Goal: Task Accomplishment & Management: Use online tool/utility

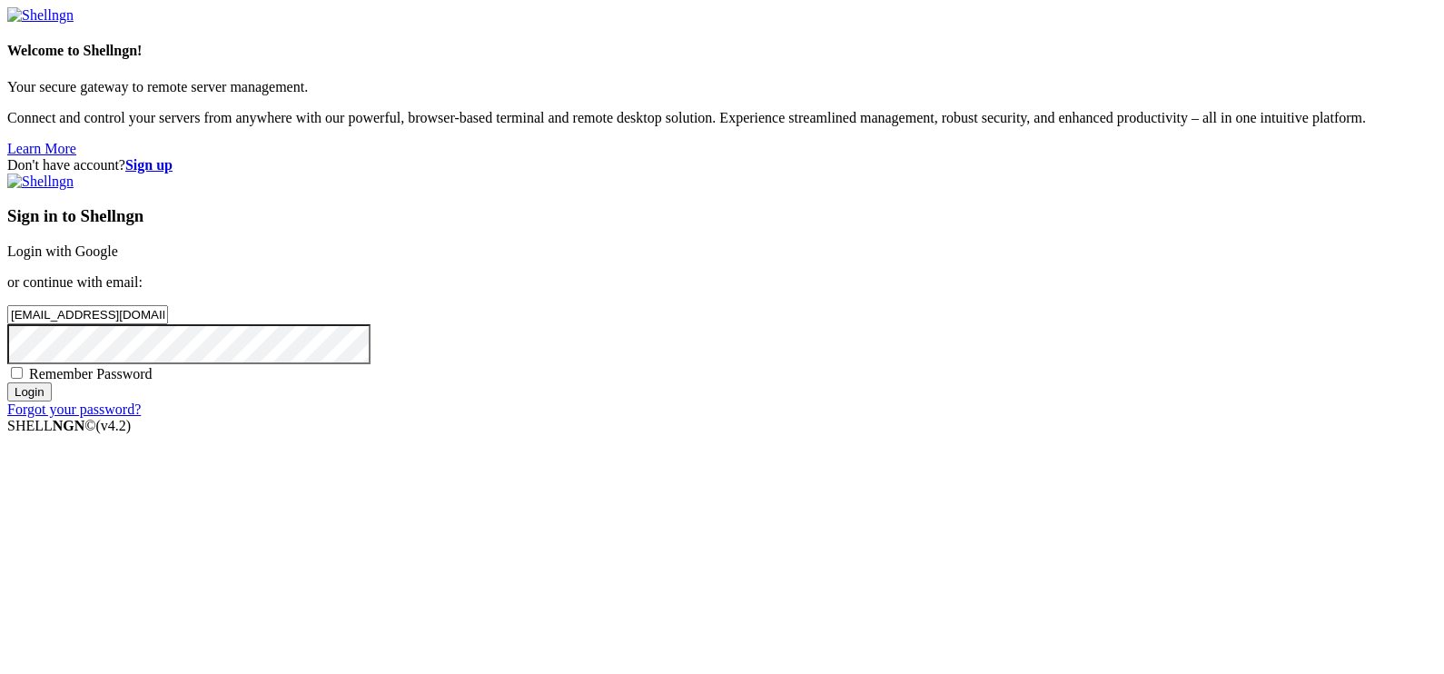
click at [52, 402] on input "Login" at bounding box center [29, 391] width 45 height 19
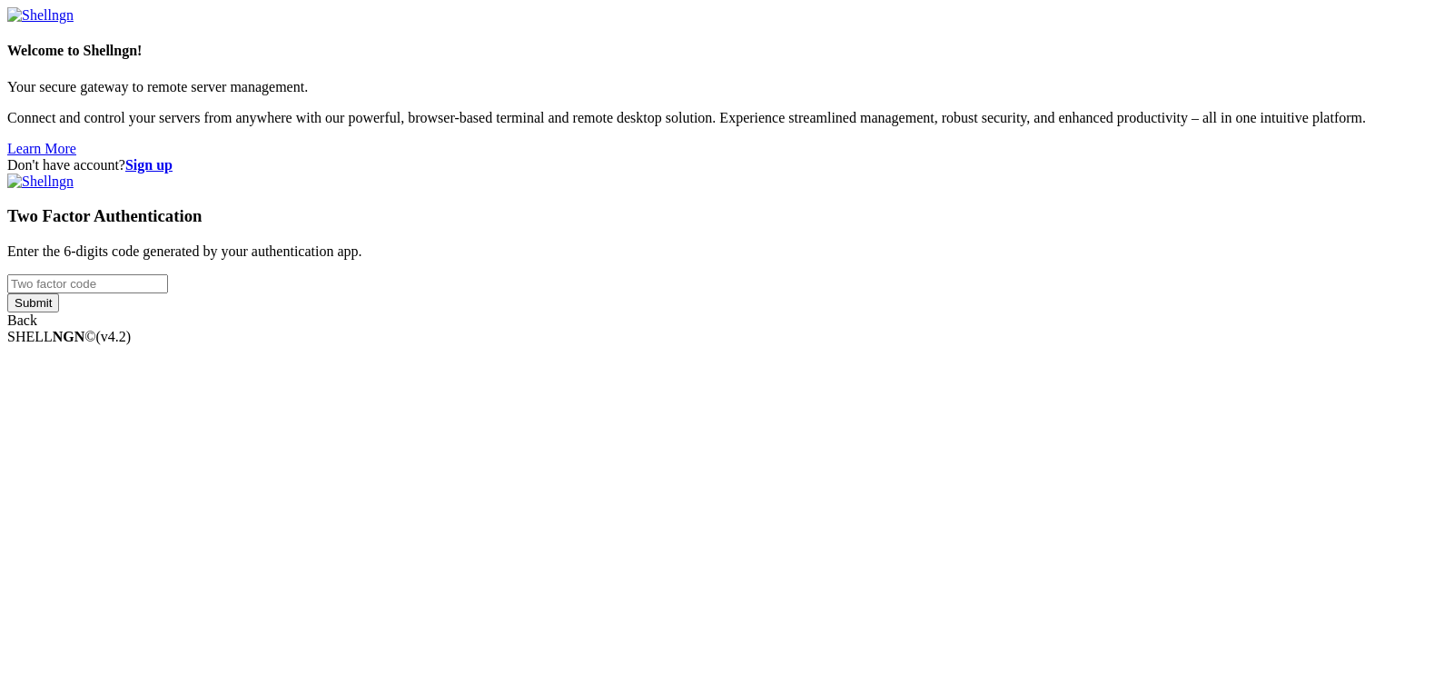
click at [168, 293] on input "number" at bounding box center [87, 283] width 161 height 19
type input "363290"
click at [7, 293] on input "Submit" at bounding box center [33, 302] width 52 height 19
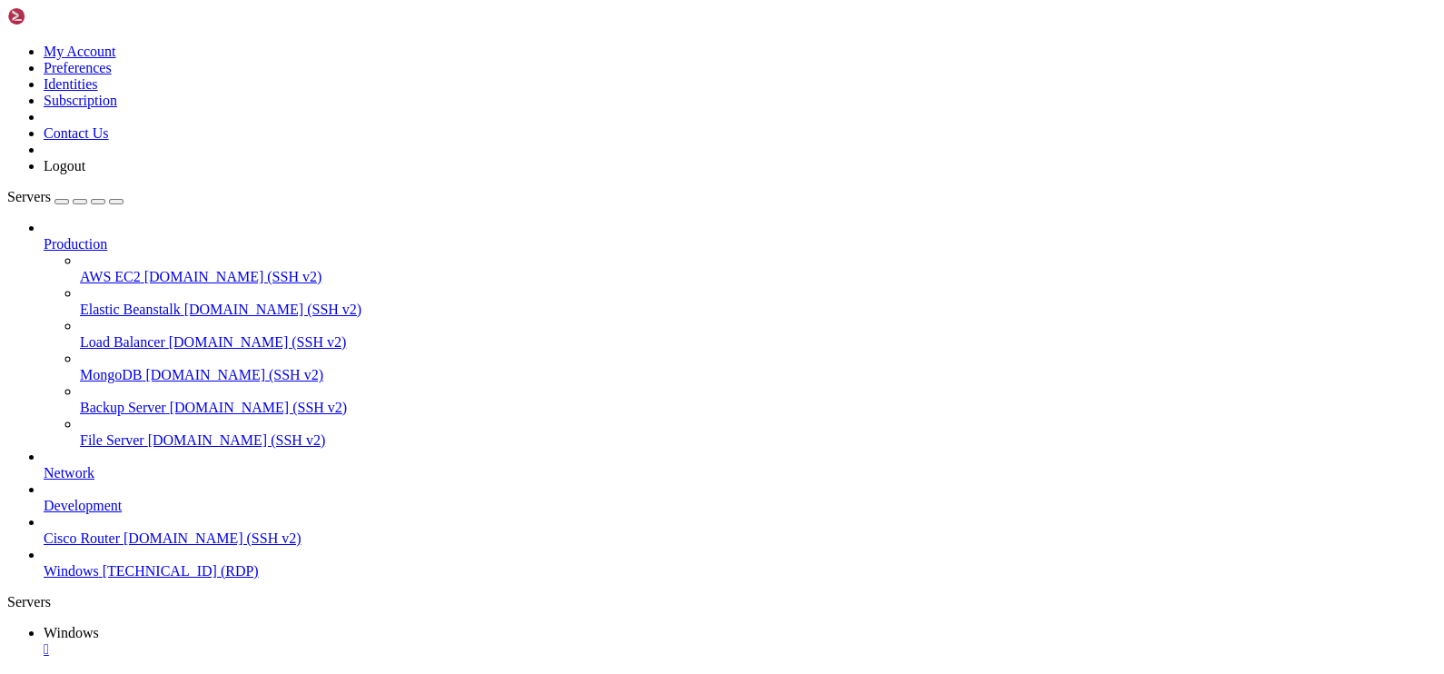
click at [116, 202] on icon "button" at bounding box center [116, 202] width 0 height 0
drag, startPoint x: 1283, startPoint y: 885, endPoint x: 1282, endPoint y: 840, distance: 44.5
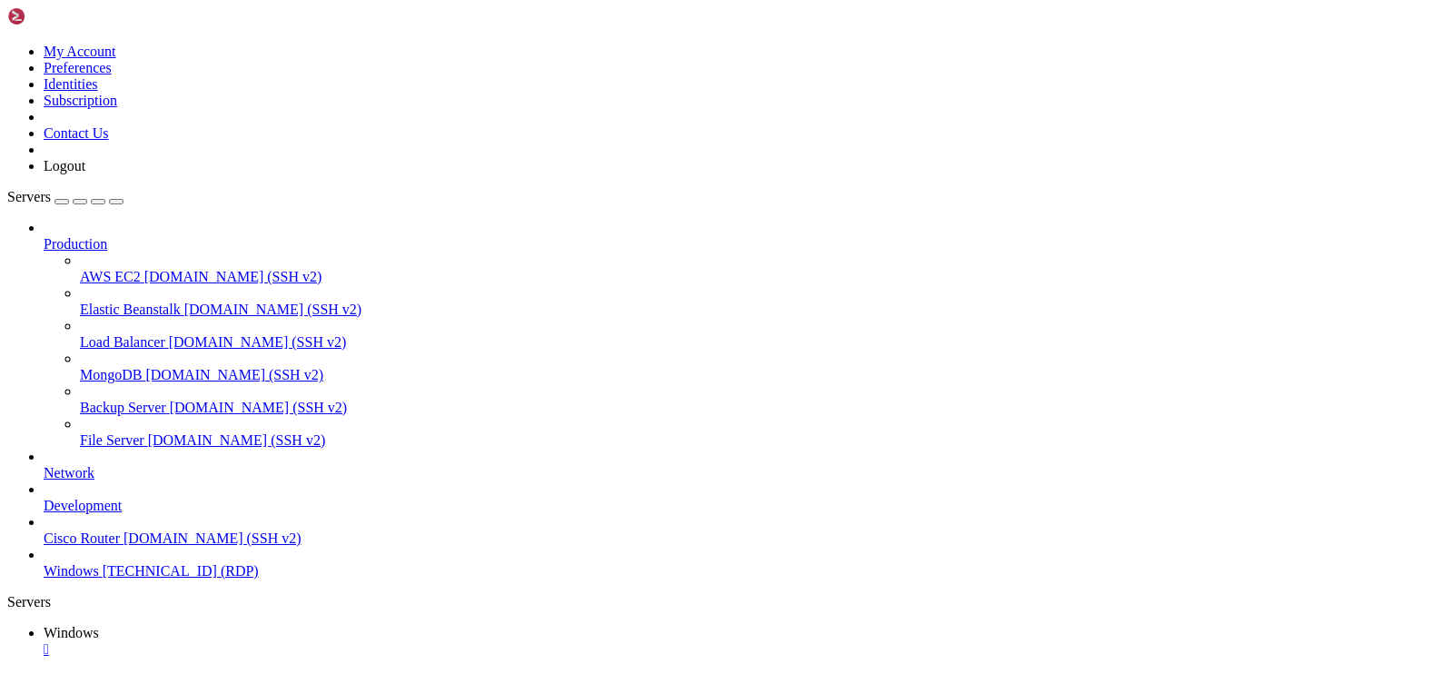
drag, startPoint x: 521, startPoint y: 942, endPoint x: 631, endPoint y: 864, distance: 135.6
drag, startPoint x: 270, startPoint y: 809, endPoint x: 1201, endPoint y: 811, distance: 931.2
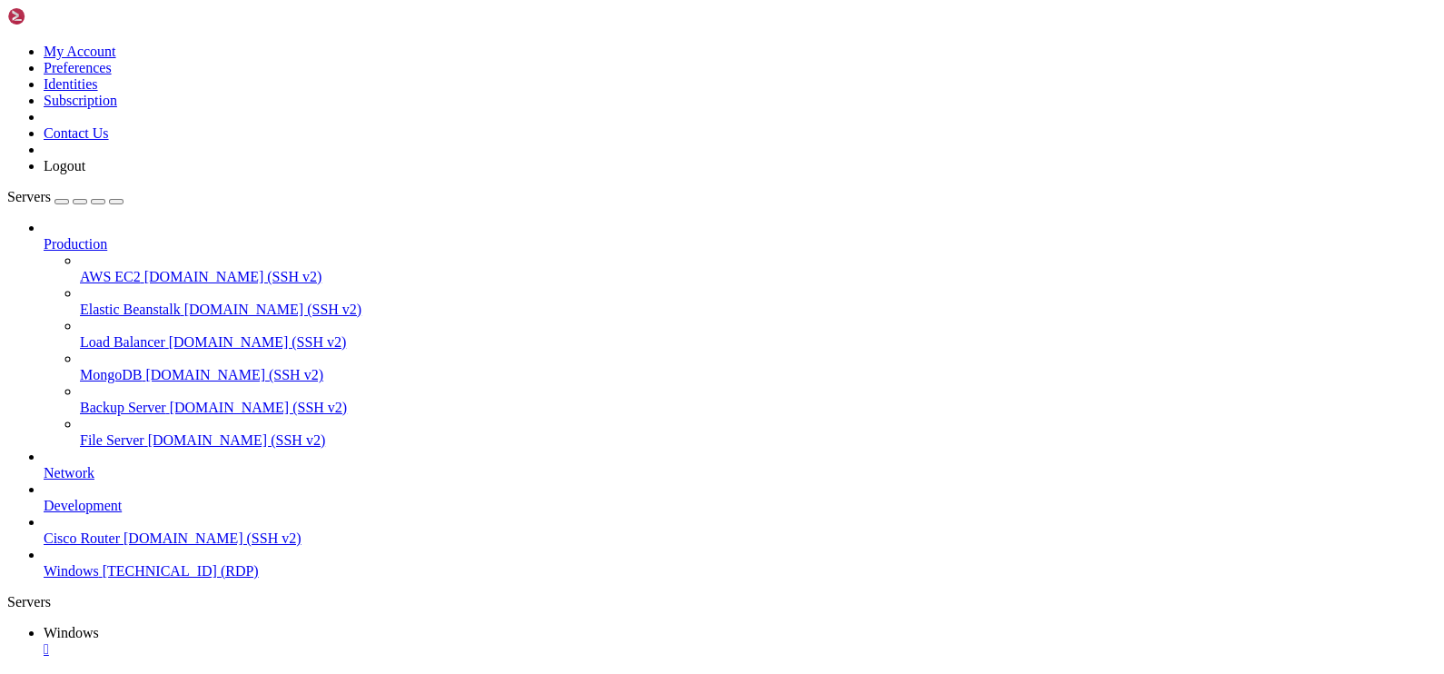
drag, startPoint x: 279, startPoint y: 819, endPoint x: 835, endPoint y: 935, distance: 568.0
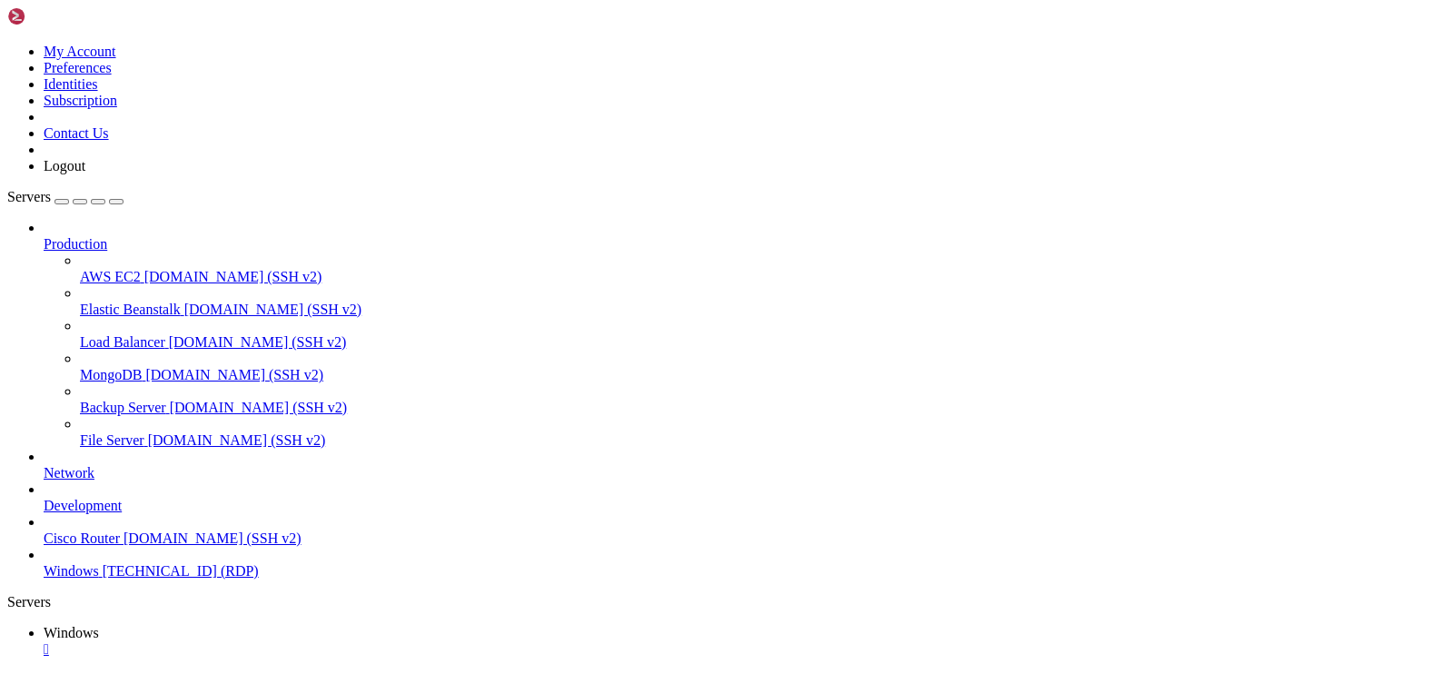
drag, startPoint x: 615, startPoint y: 818, endPoint x: 376, endPoint y: 1002, distance: 301.8
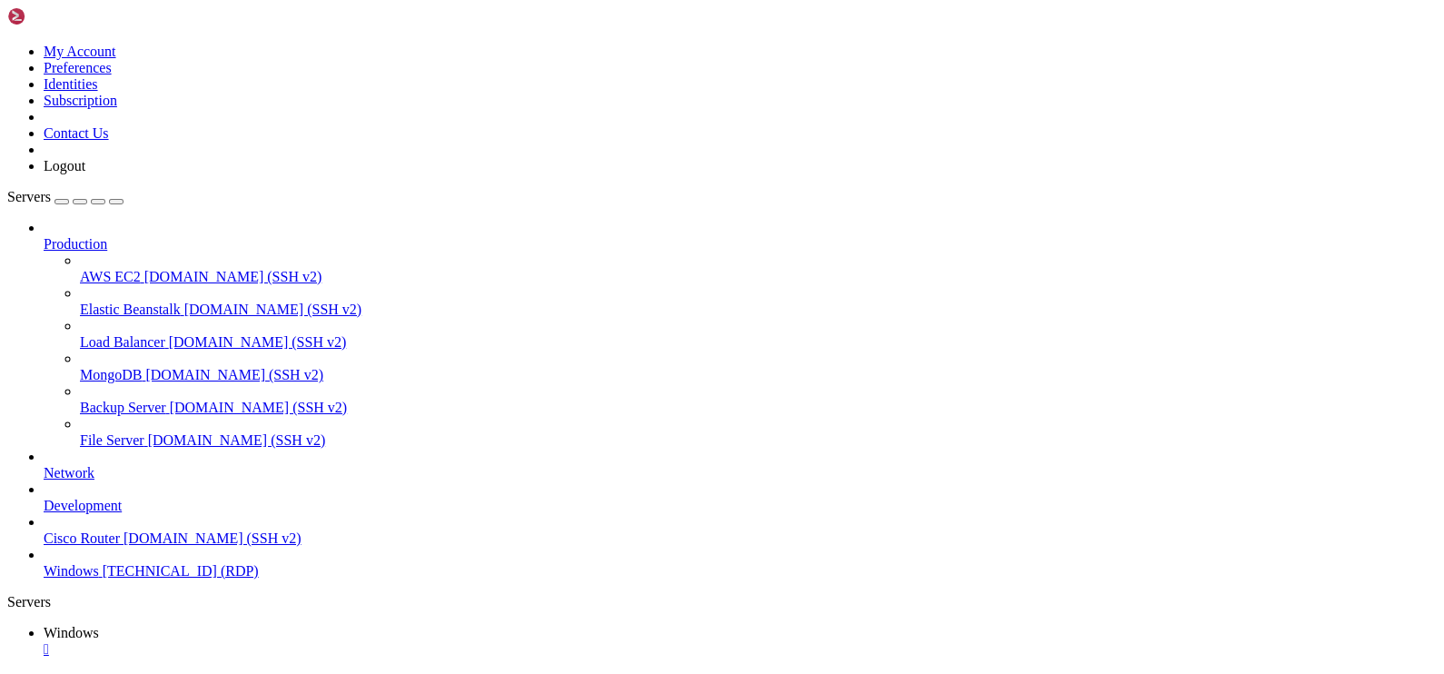
drag, startPoint x: 623, startPoint y: 843, endPoint x: 148, endPoint y: 1030, distance: 510.6
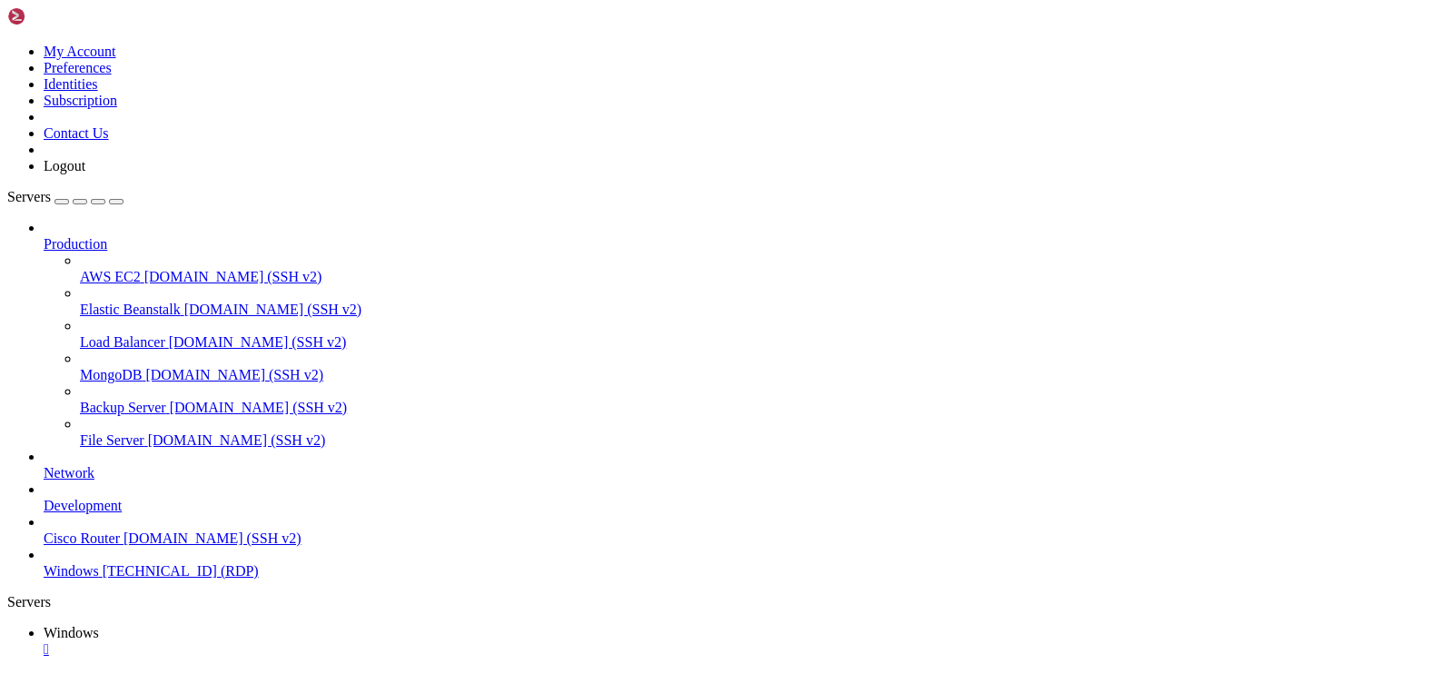
drag, startPoint x: 816, startPoint y: 808, endPoint x: 1215, endPoint y: 964, distance: 428.3
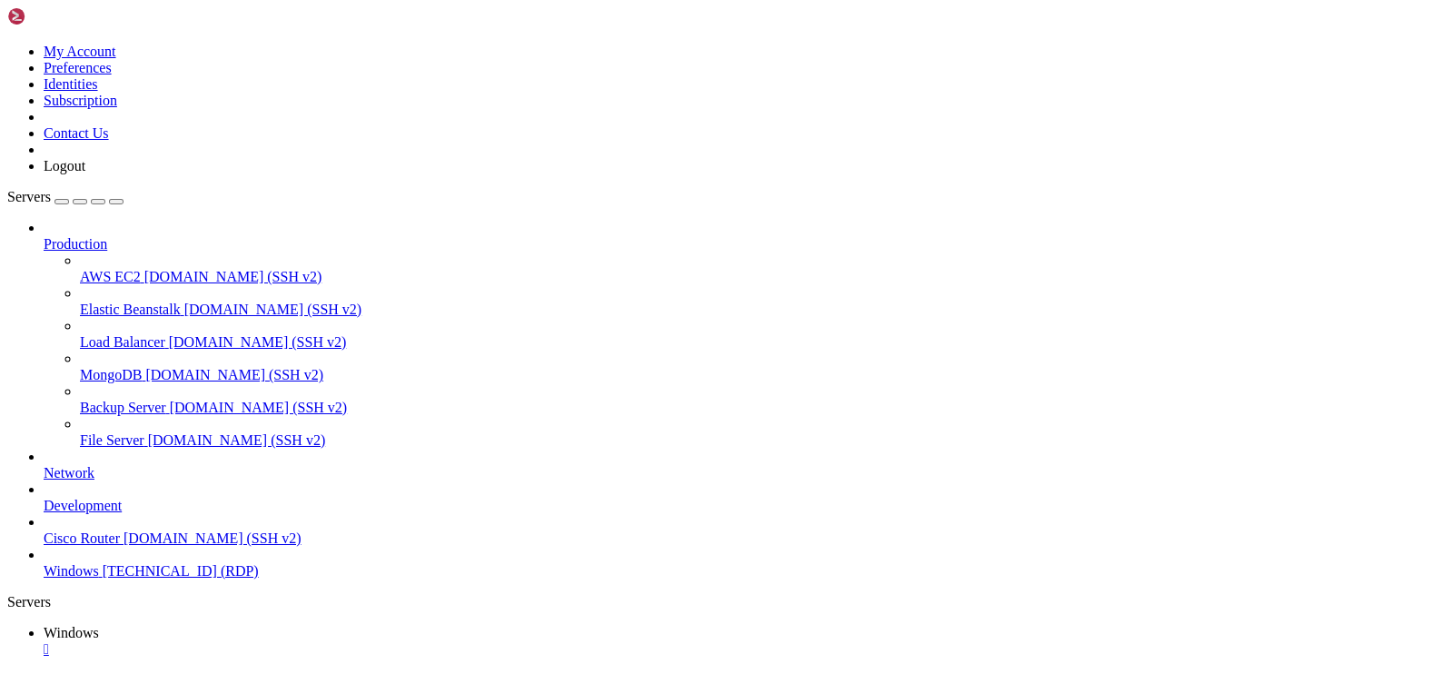
drag, startPoint x: 1236, startPoint y: 956, endPoint x: 1106, endPoint y: 829, distance: 181.8
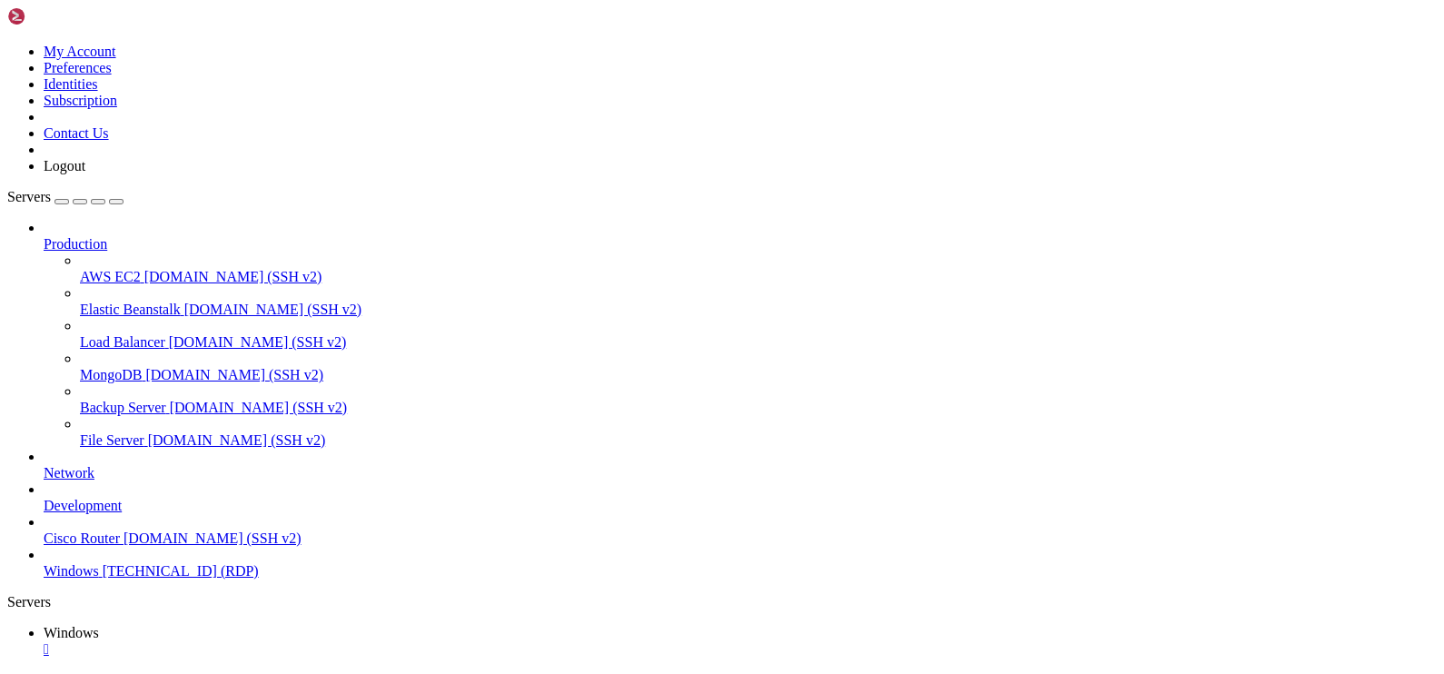
drag, startPoint x: 523, startPoint y: 1001, endPoint x: 730, endPoint y: 927, distance: 220.1
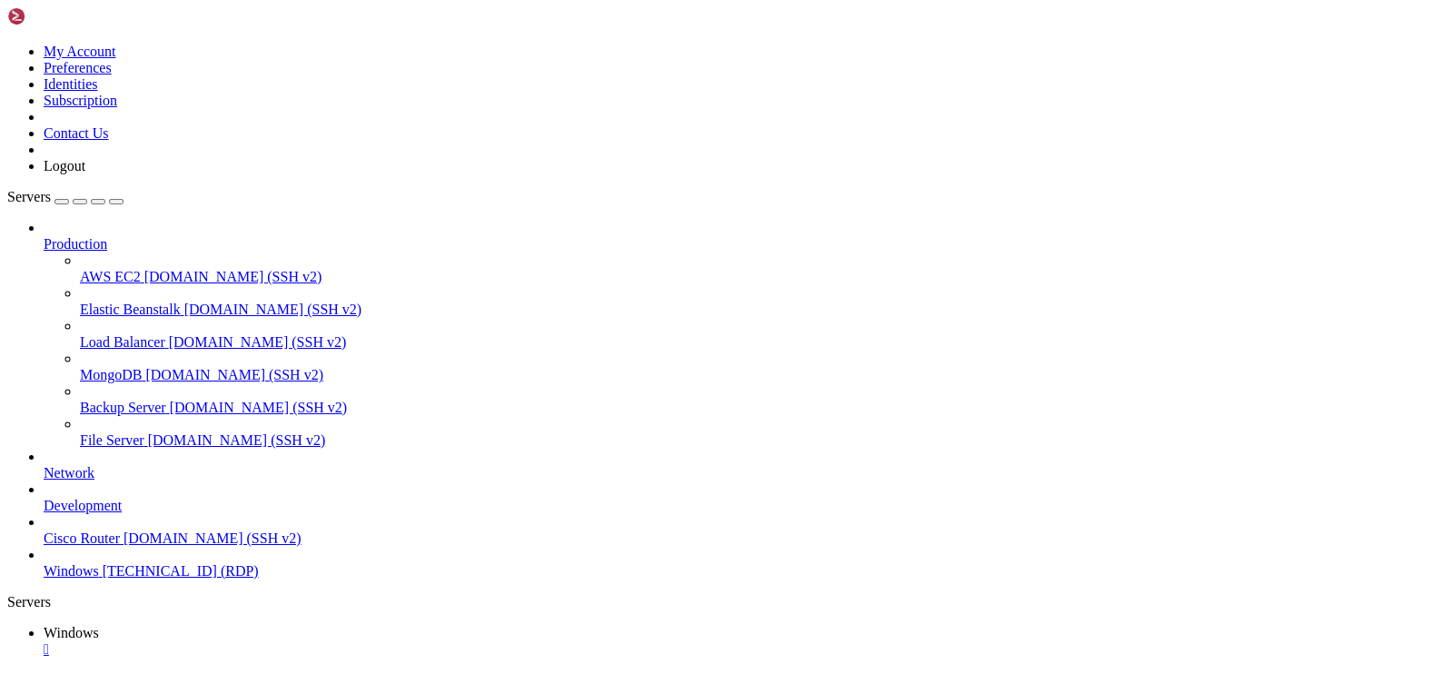
drag, startPoint x: 242, startPoint y: 809, endPoint x: 1273, endPoint y: 856, distance: 1032.1
drag, startPoint x: 270, startPoint y: 912, endPoint x: 244, endPoint y: 1314, distance: 402.3
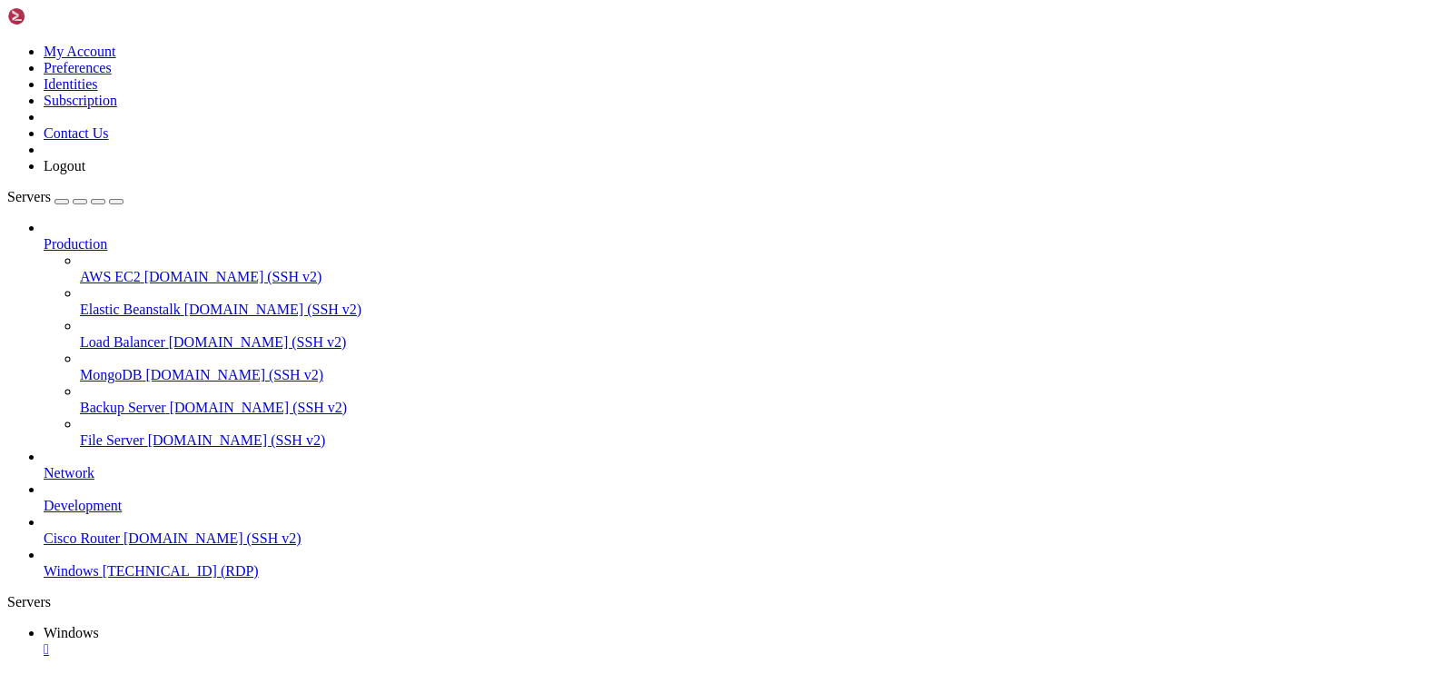
drag, startPoint x: 906, startPoint y: 949, endPoint x: 968, endPoint y: 941, distance: 63.2
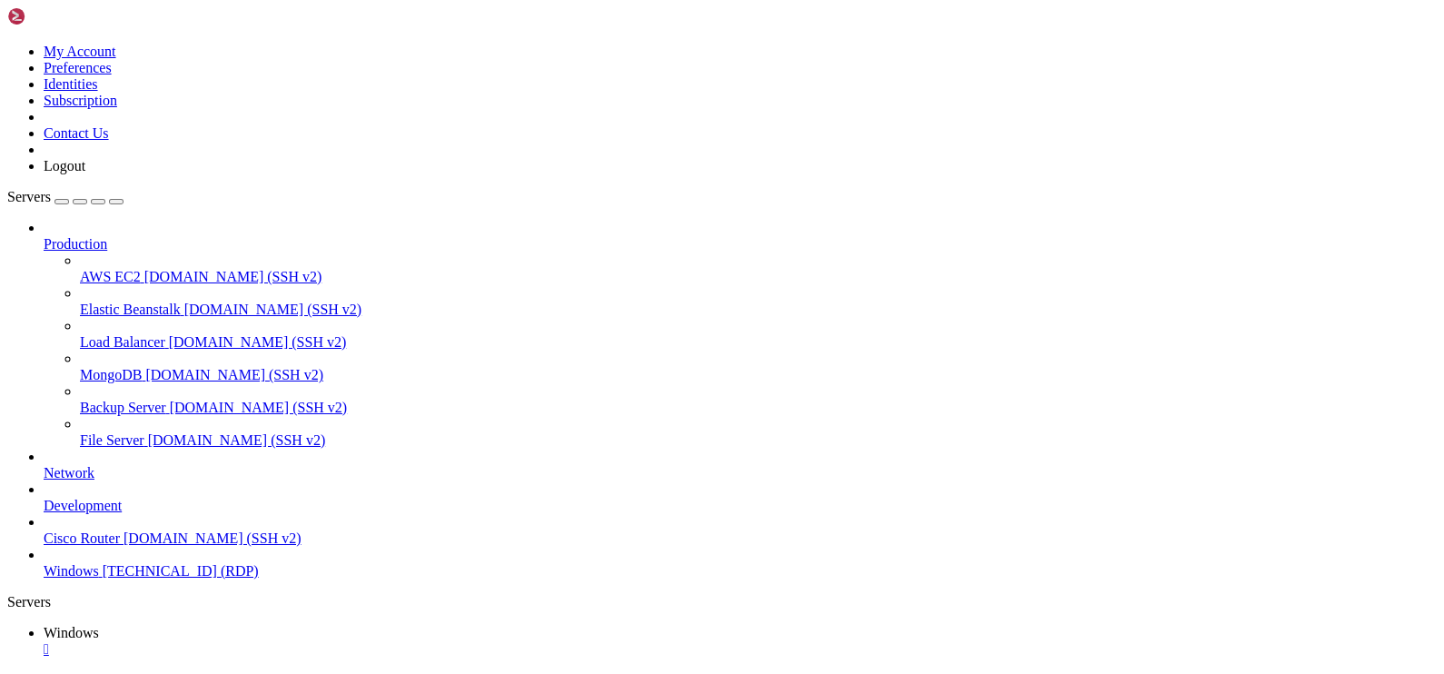
drag, startPoint x: 790, startPoint y: 941, endPoint x: 400, endPoint y: 943, distance: 390.6
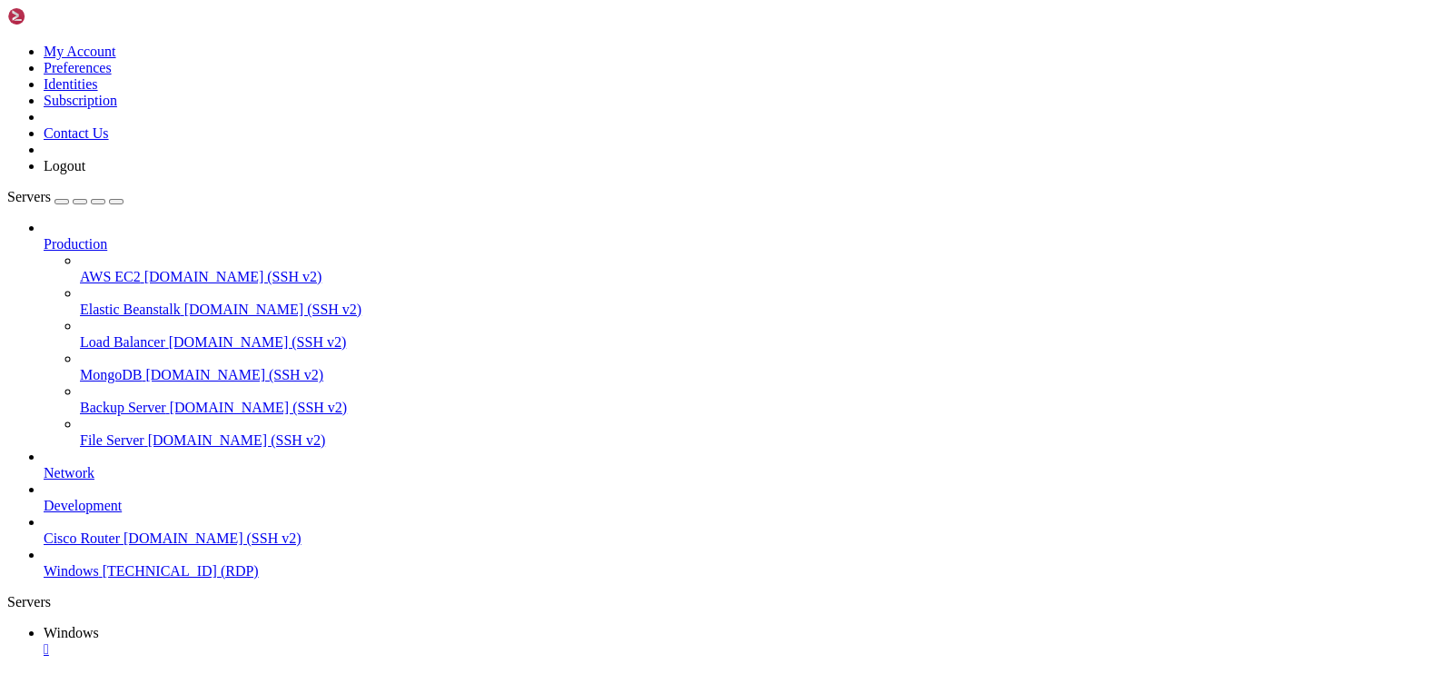
drag, startPoint x: 803, startPoint y: 910, endPoint x: 715, endPoint y: 917, distance: 88.3
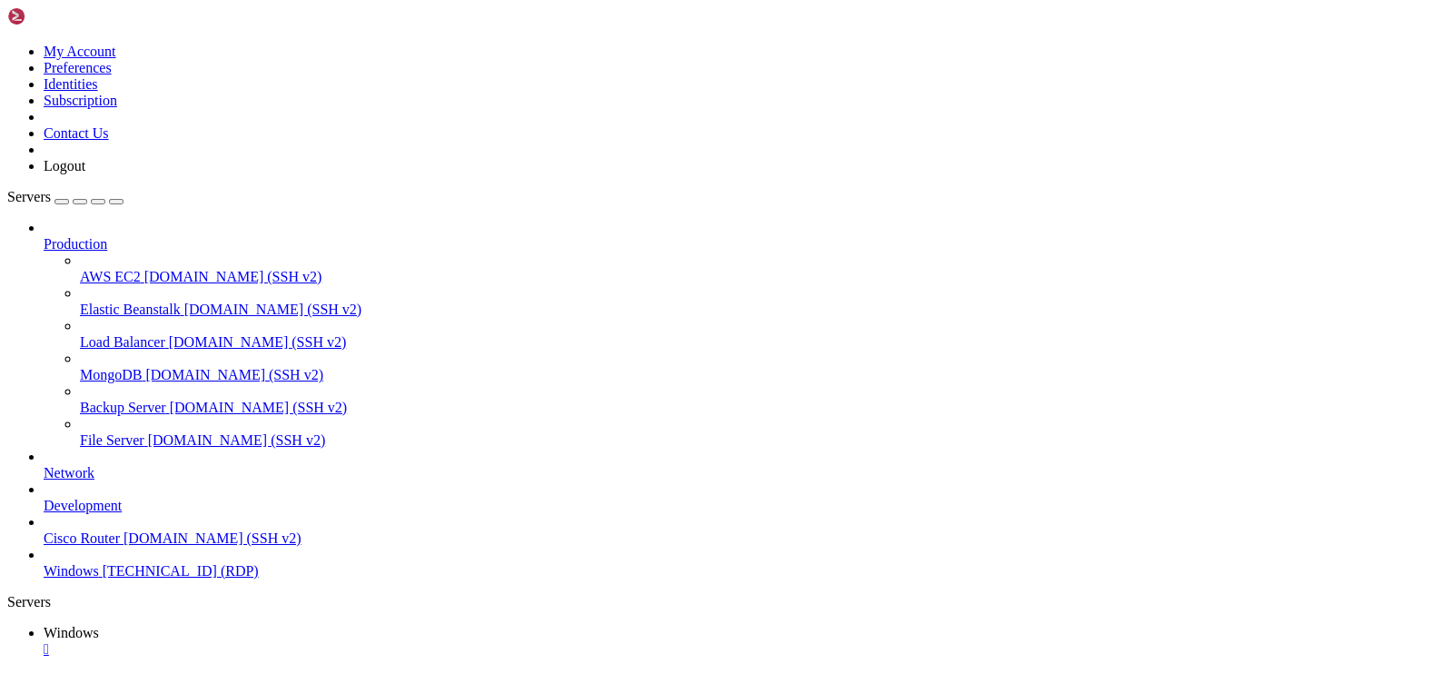
drag, startPoint x: 280, startPoint y: 1356, endPoint x: 293, endPoint y: 1359, distance: 13.0
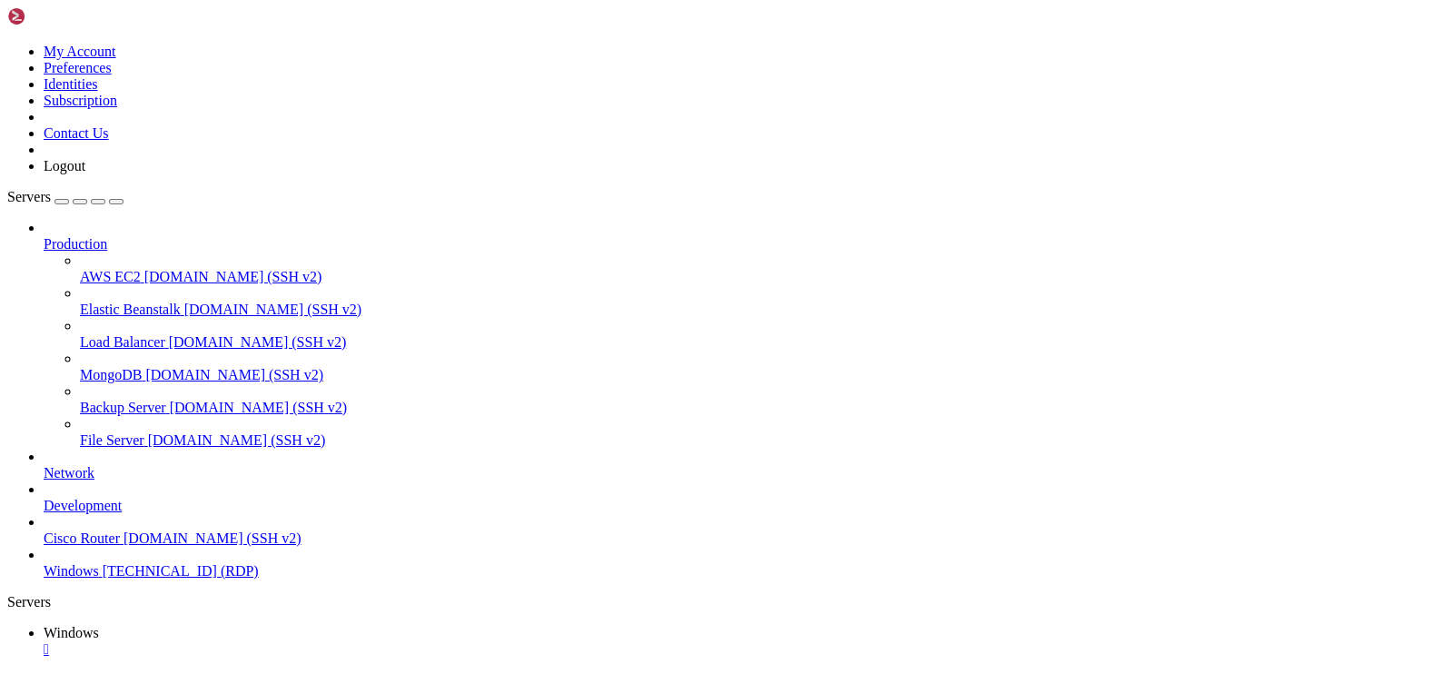
drag, startPoint x: 212, startPoint y: 819, endPoint x: 1245, endPoint y: 827, distance: 1032.9
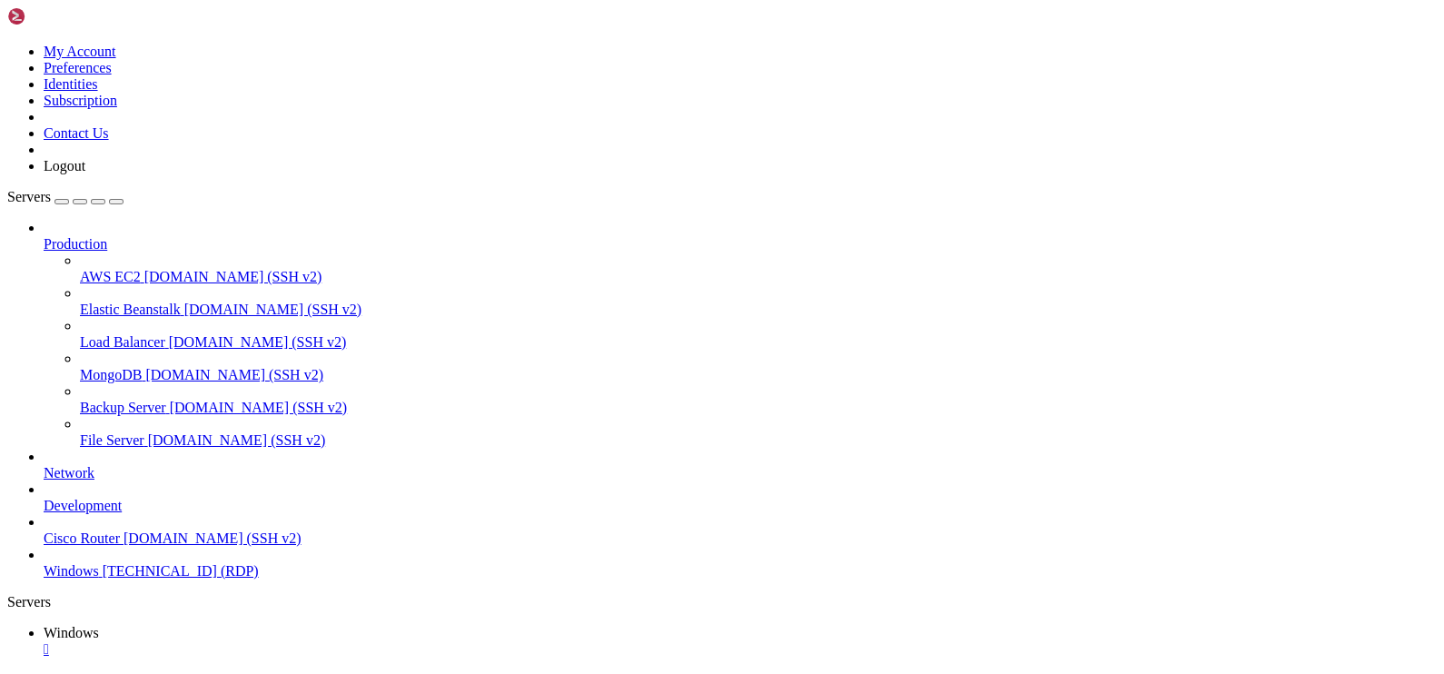
drag, startPoint x: 1155, startPoint y: 822, endPoint x: 1206, endPoint y: 828, distance: 51.2
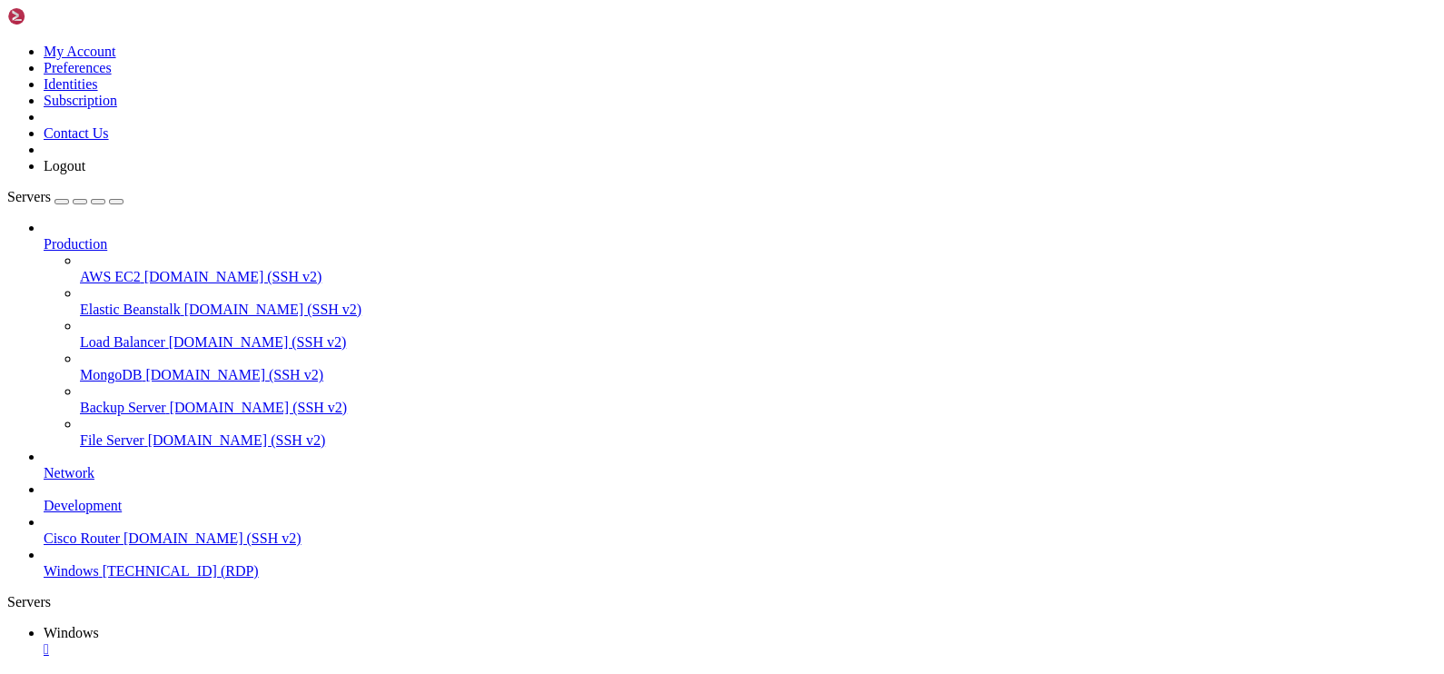
drag, startPoint x: 1180, startPoint y: 832, endPoint x: 1390, endPoint y: 846, distance: 210.3
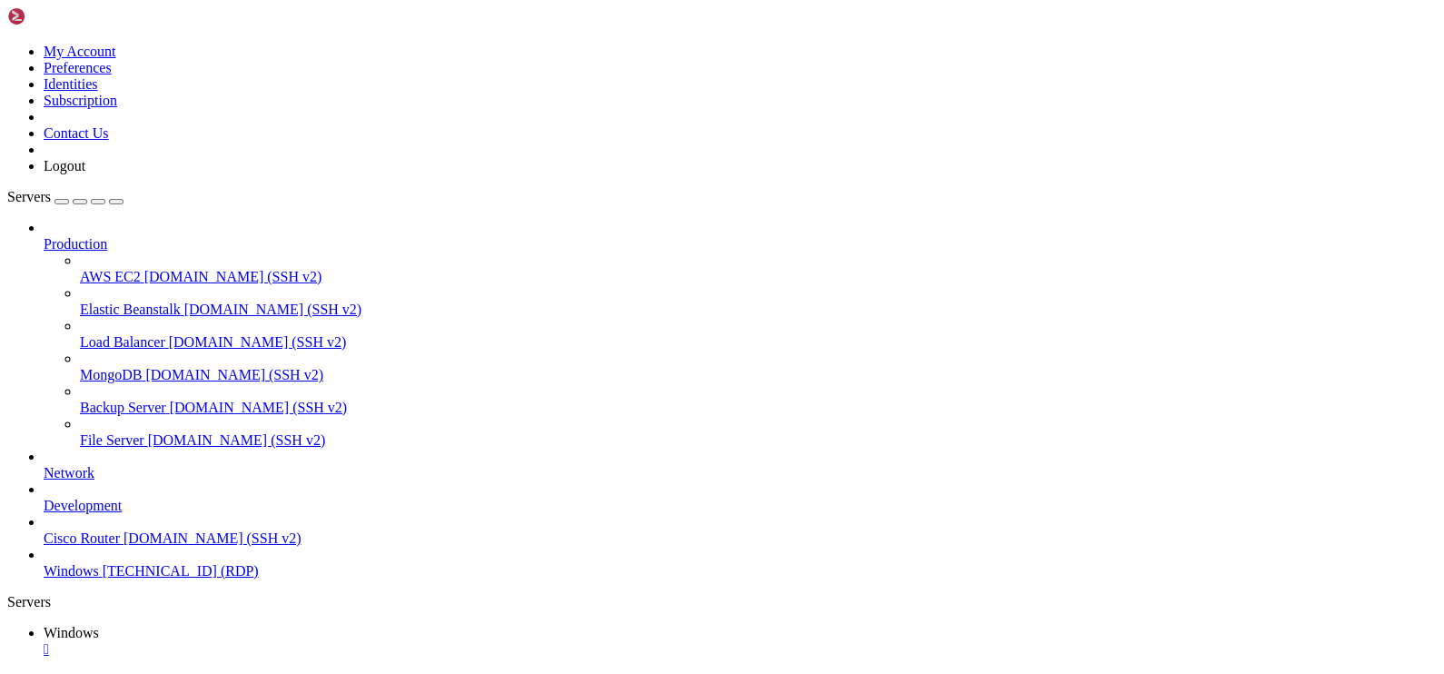
drag, startPoint x: 1401, startPoint y: 837, endPoint x: 1195, endPoint y: 841, distance: 206.3
